Goal: Download file/media

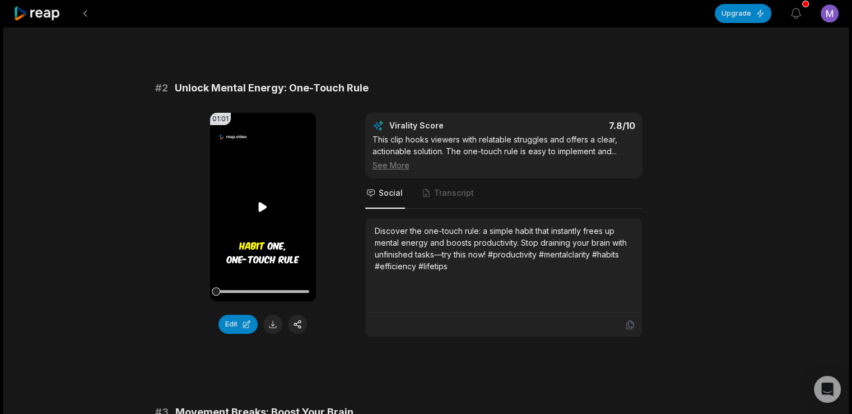
click at [271, 211] on video "Your browser does not support mp4 format." at bounding box center [263, 207] width 106 height 188
click at [264, 207] on icon at bounding box center [262, 206] width 13 height 13
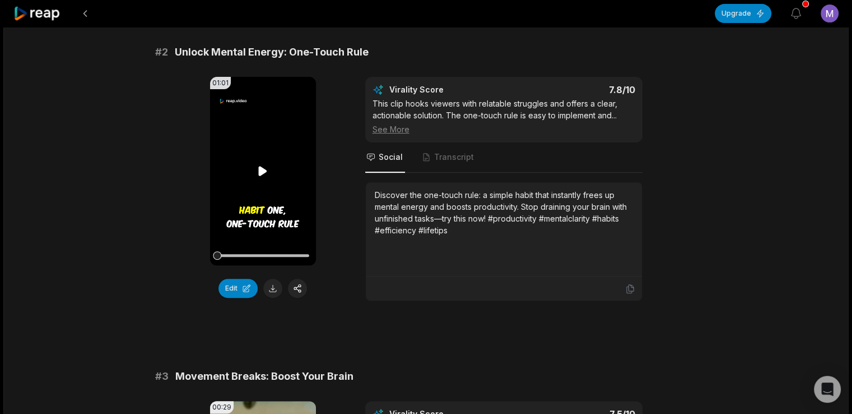
scroll to position [419, 0]
click at [264, 207] on video "Your browser does not support mp4 format." at bounding box center [263, 170] width 106 height 188
click at [269, 182] on video "Your browser does not support mp4 format." at bounding box center [263, 170] width 106 height 188
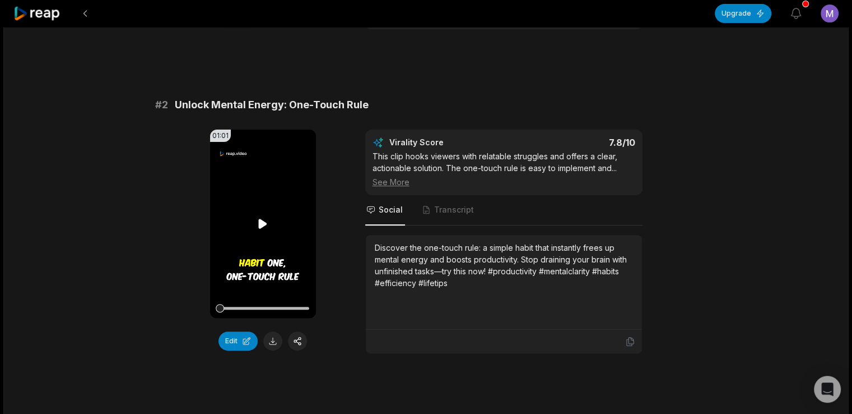
scroll to position [367, 0]
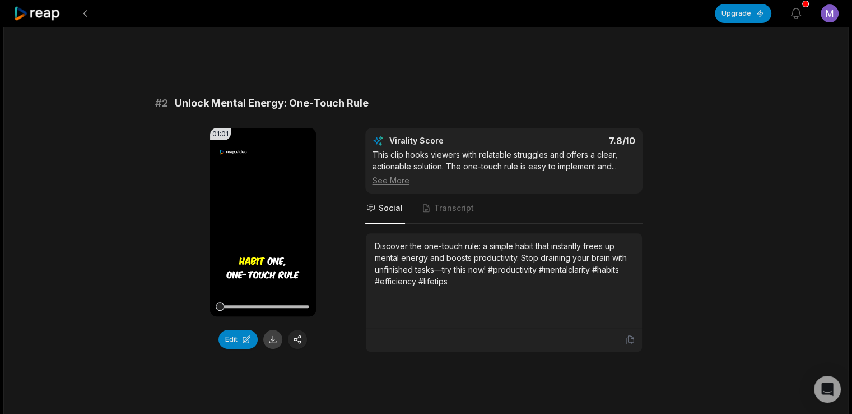
click at [271, 338] on button at bounding box center [272, 339] width 19 height 19
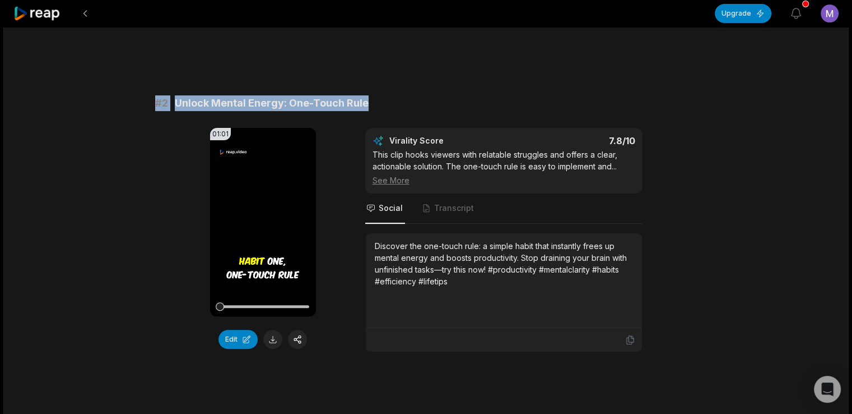
drag, startPoint x: 154, startPoint y: 101, endPoint x: 401, endPoint y: 86, distance: 247.1
copy div "# 2 Unlock Mental Energy: One-Touch Rule"
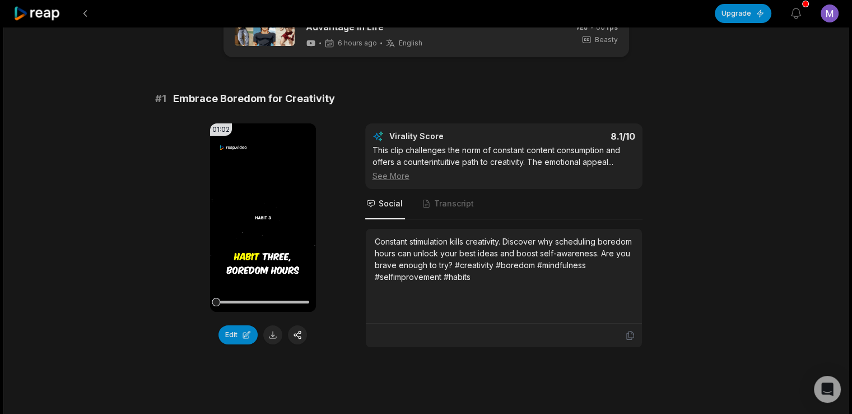
scroll to position [0, 0]
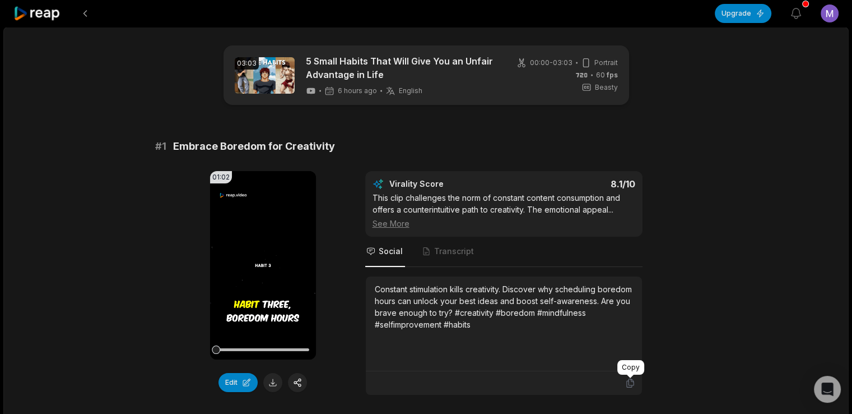
click at [630, 384] on icon at bounding box center [630, 383] width 10 height 10
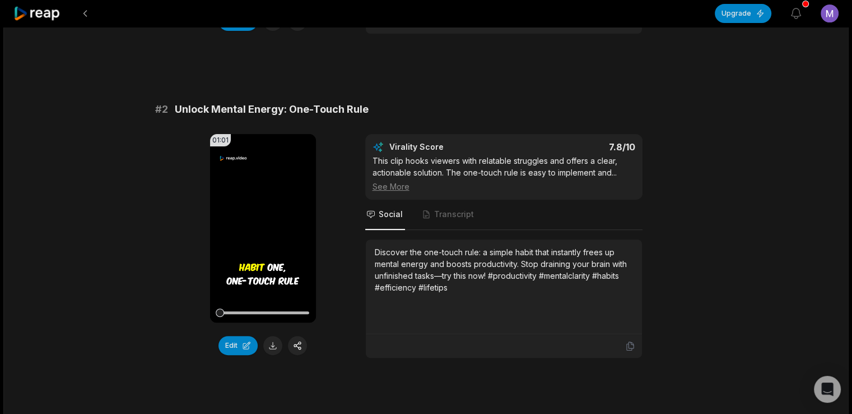
scroll to position [368, 0]
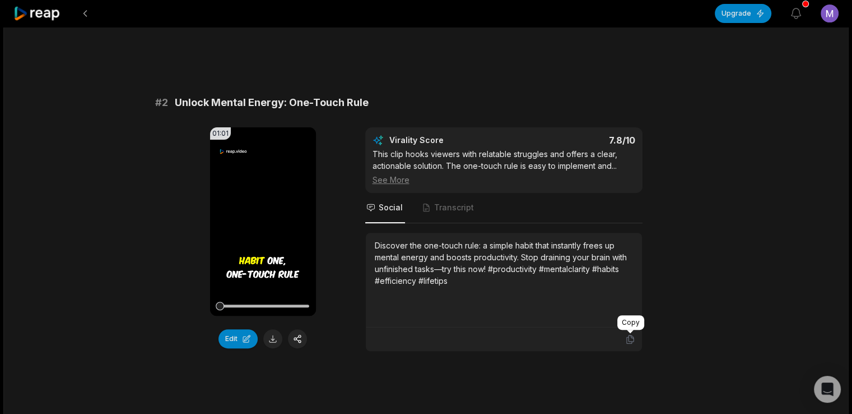
click at [629, 336] on icon at bounding box center [630, 339] width 10 height 10
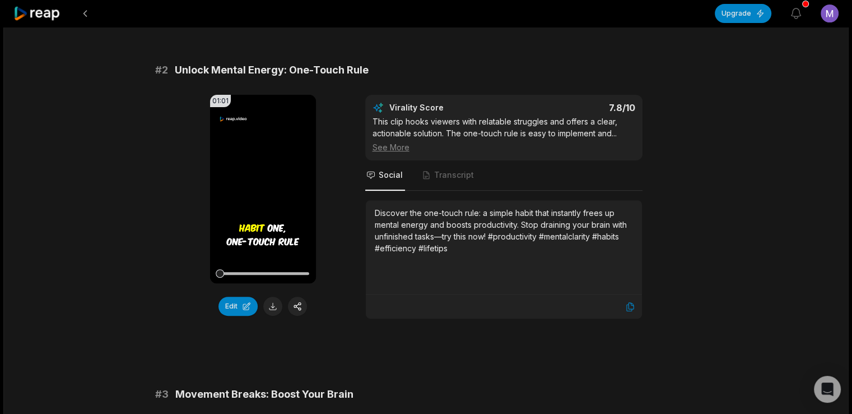
scroll to position [404, 0]
